Goal: Transaction & Acquisition: Subscribe to service/newsletter

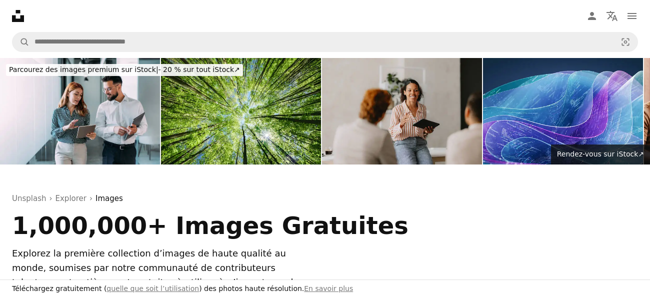
scroll to position [889, 0]
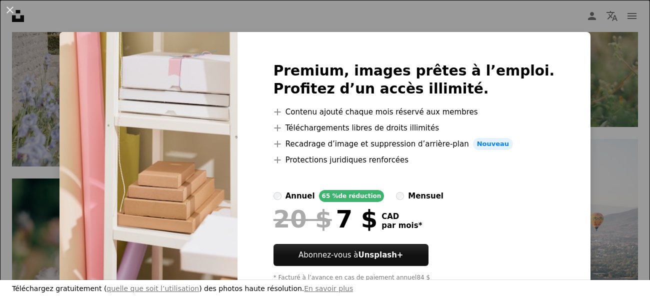
click at [508, 205] on div at bounding box center [413, 204] width 281 height 4
click at [228, 189] on img at bounding box center [148, 176] width 178 height 288
click at [382, 192] on div "65 % de réduction" at bounding box center [351, 196] width 65 height 12
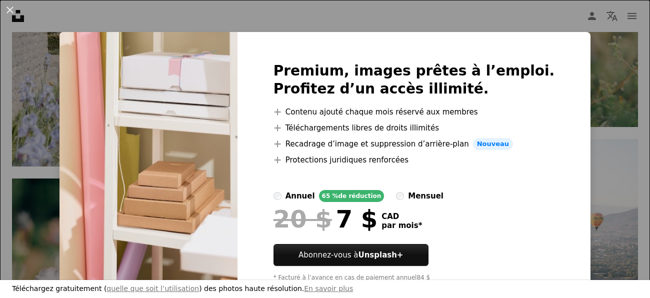
click at [442, 195] on div "mensuel" at bounding box center [425, 196] width 35 height 12
click at [310, 193] on div "annuel" at bounding box center [299, 196] width 29 height 12
click at [424, 197] on div "mensuel" at bounding box center [425, 196] width 35 height 12
click at [546, 163] on div "Premium, images prêtes à l’emploi. Profitez d’un accès illimité. A plus sign Co…" at bounding box center [413, 176] width 353 height 288
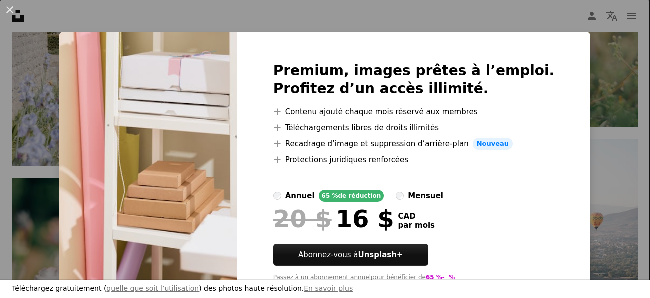
click at [623, 224] on div "An X shape Premium, images prêtes à l’emploi. Profitez d’un accès illimité. A p…" at bounding box center [325, 149] width 650 height 298
